Goal: Information Seeking & Learning: Compare options

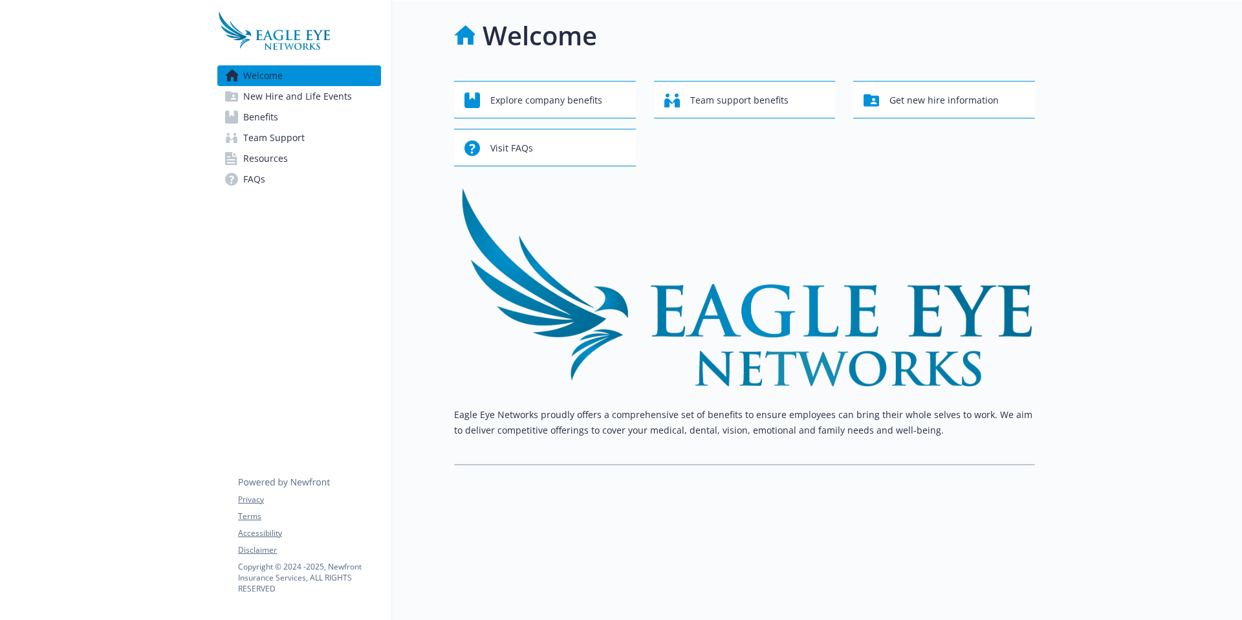
click at [355, 100] on link "New Hire and Life Events" at bounding box center [299, 96] width 164 height 21
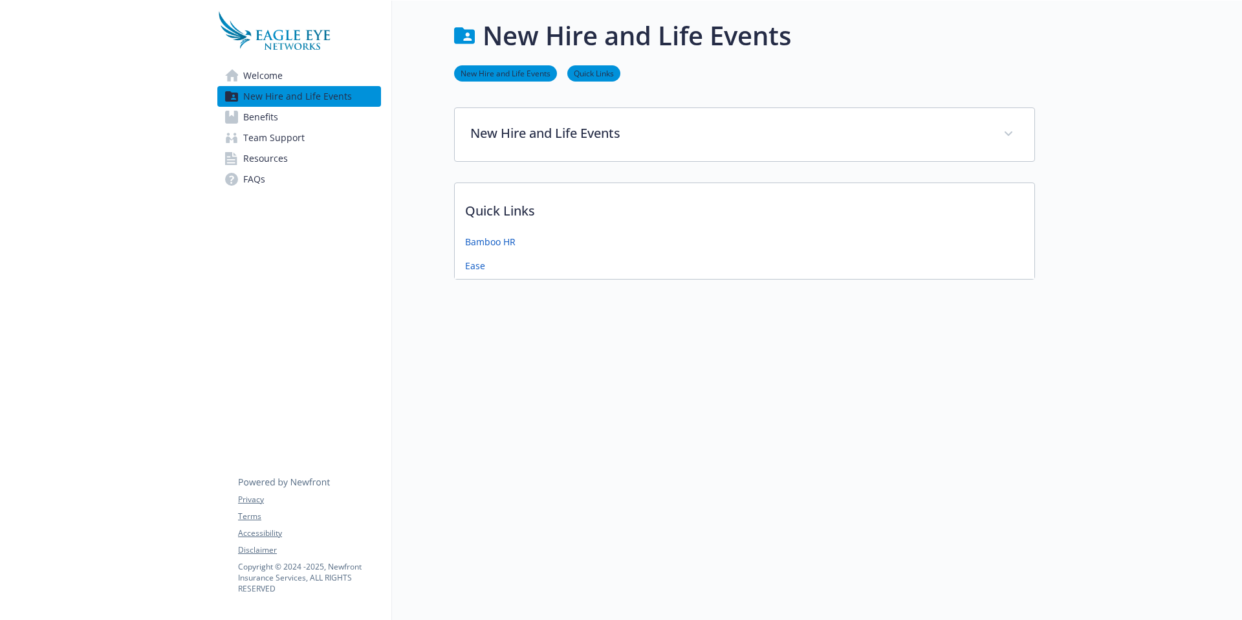
click at [345, 114] on link "Benefits" at bounding box center [299, 117] width 164 height 21
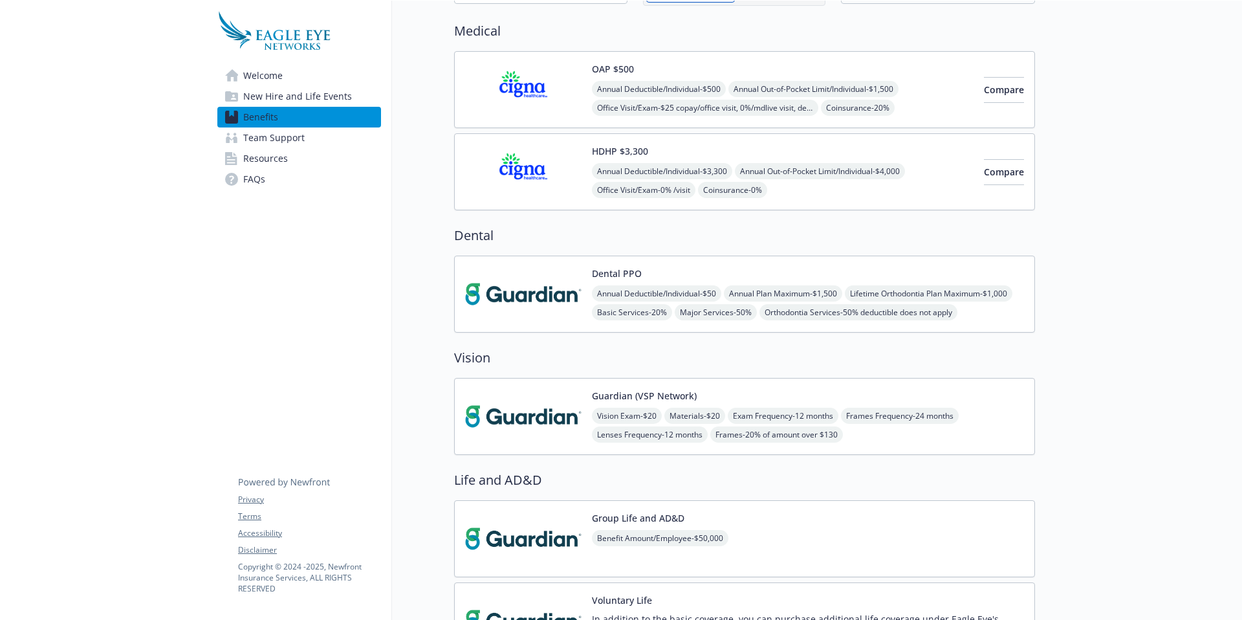
scroll to position [58, 0]
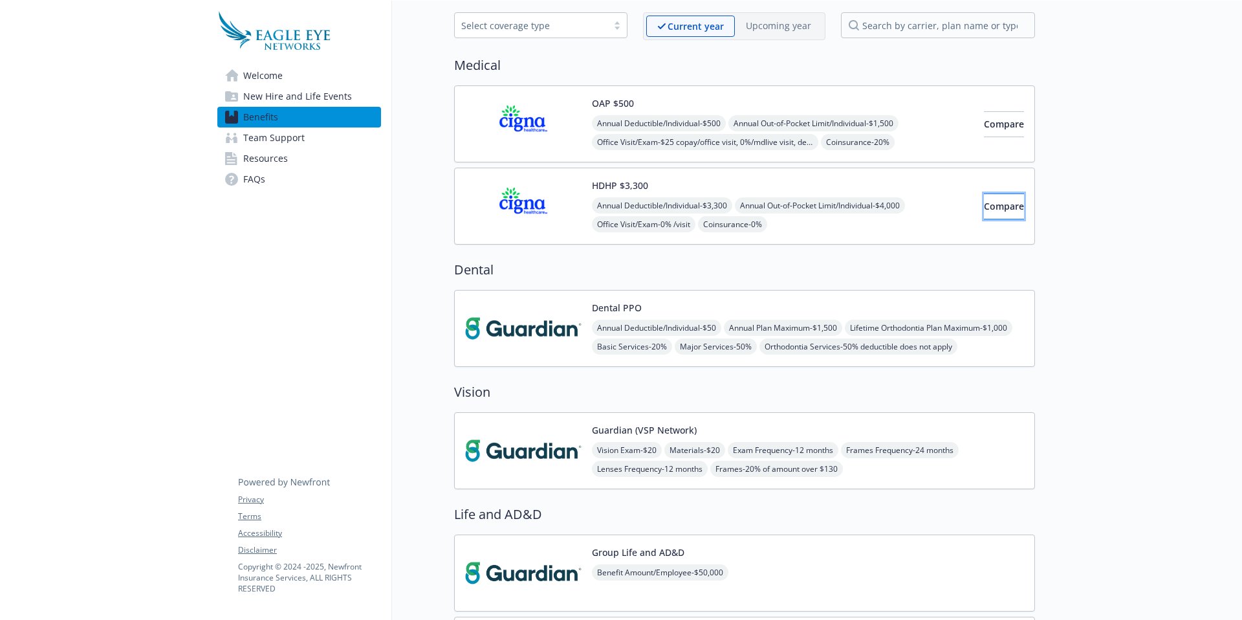
click at [984, 207] on span "Compare" at bounding box center [1004, 206] width 40 height 12
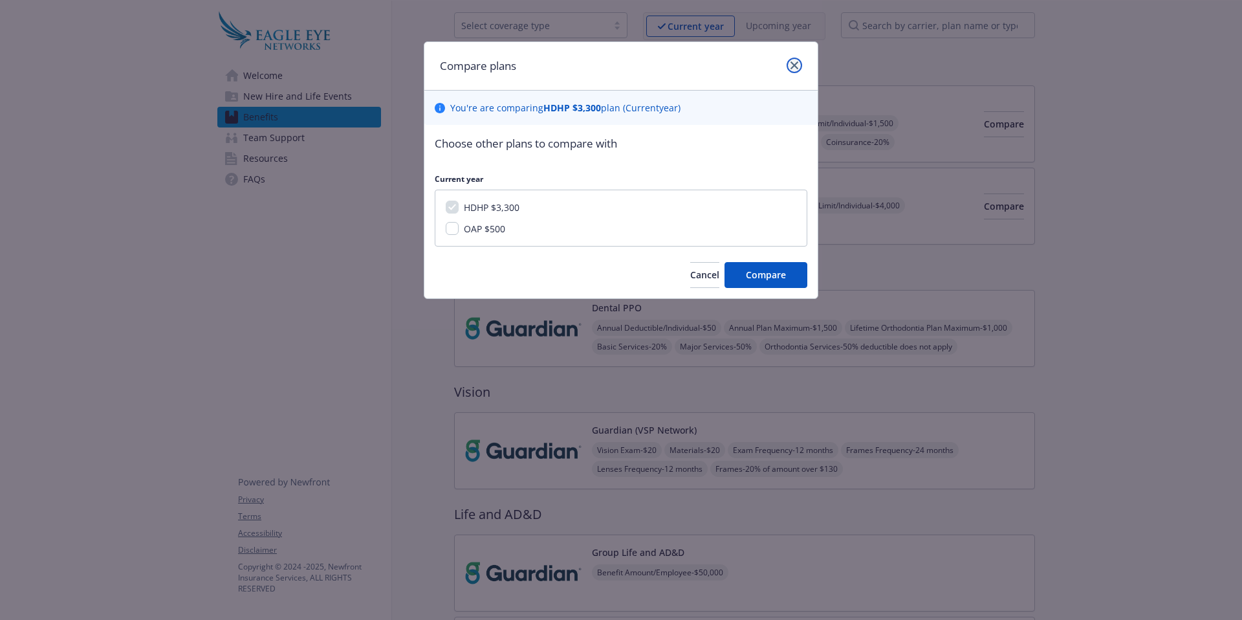
click at [798, 67] on icon "close" at bounding box center [795, 65] width 8 height 8
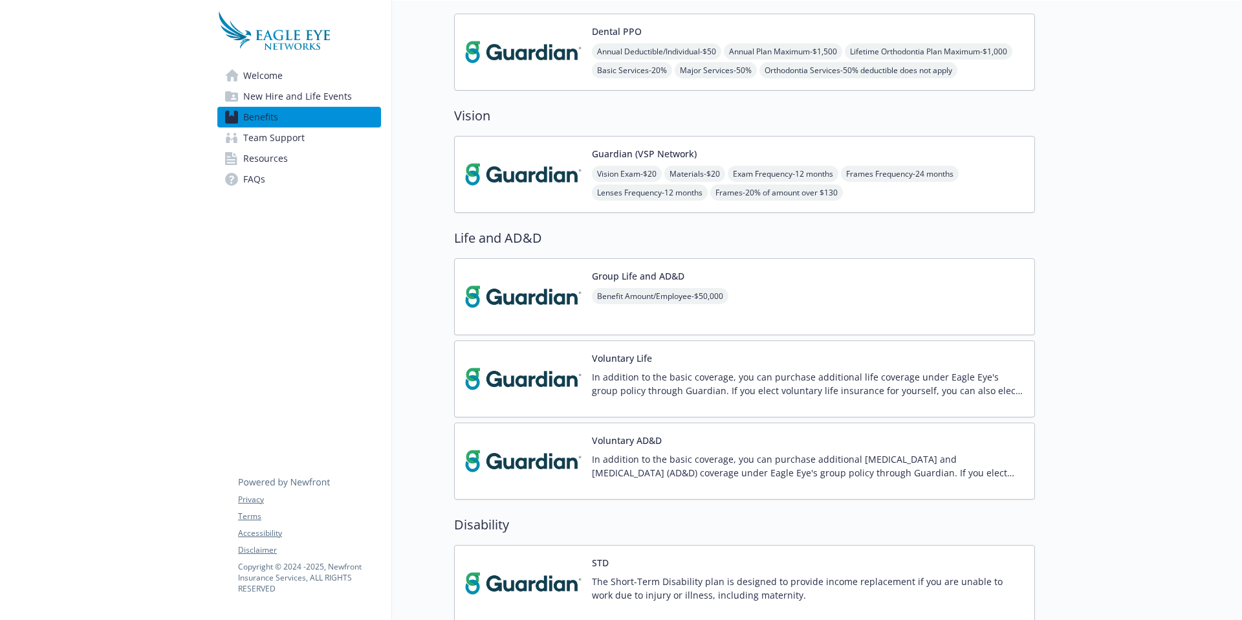
scroll to position [0, 0]
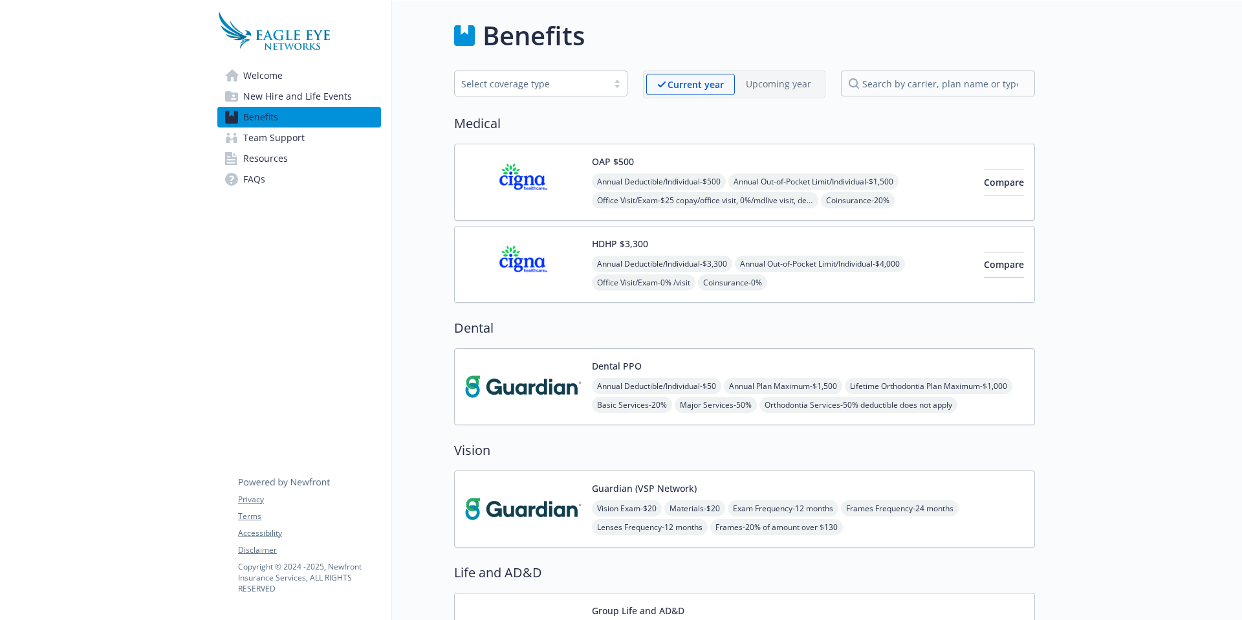
click at [263, 81] on span "Welcome" at bounding box center [262, 75] width 39 height 21
